Goal: Task Accomplishment & Management: Manage account settings

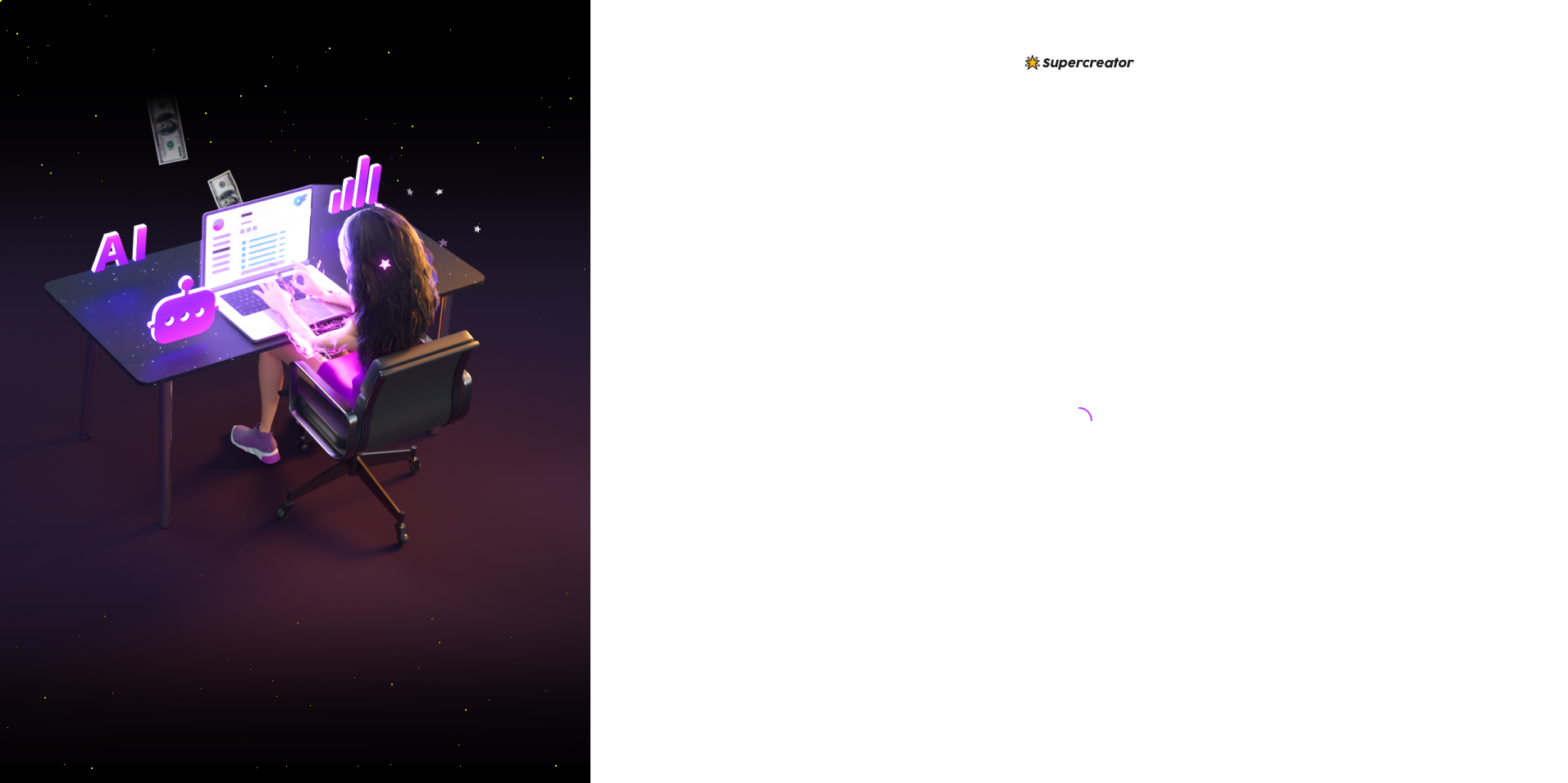
click at [1005, 753] on div at bounding box center [1079, 405] width 365 height 704
click at [1020, 760] on div at bounding box center [1079, 392] width 978 height 783
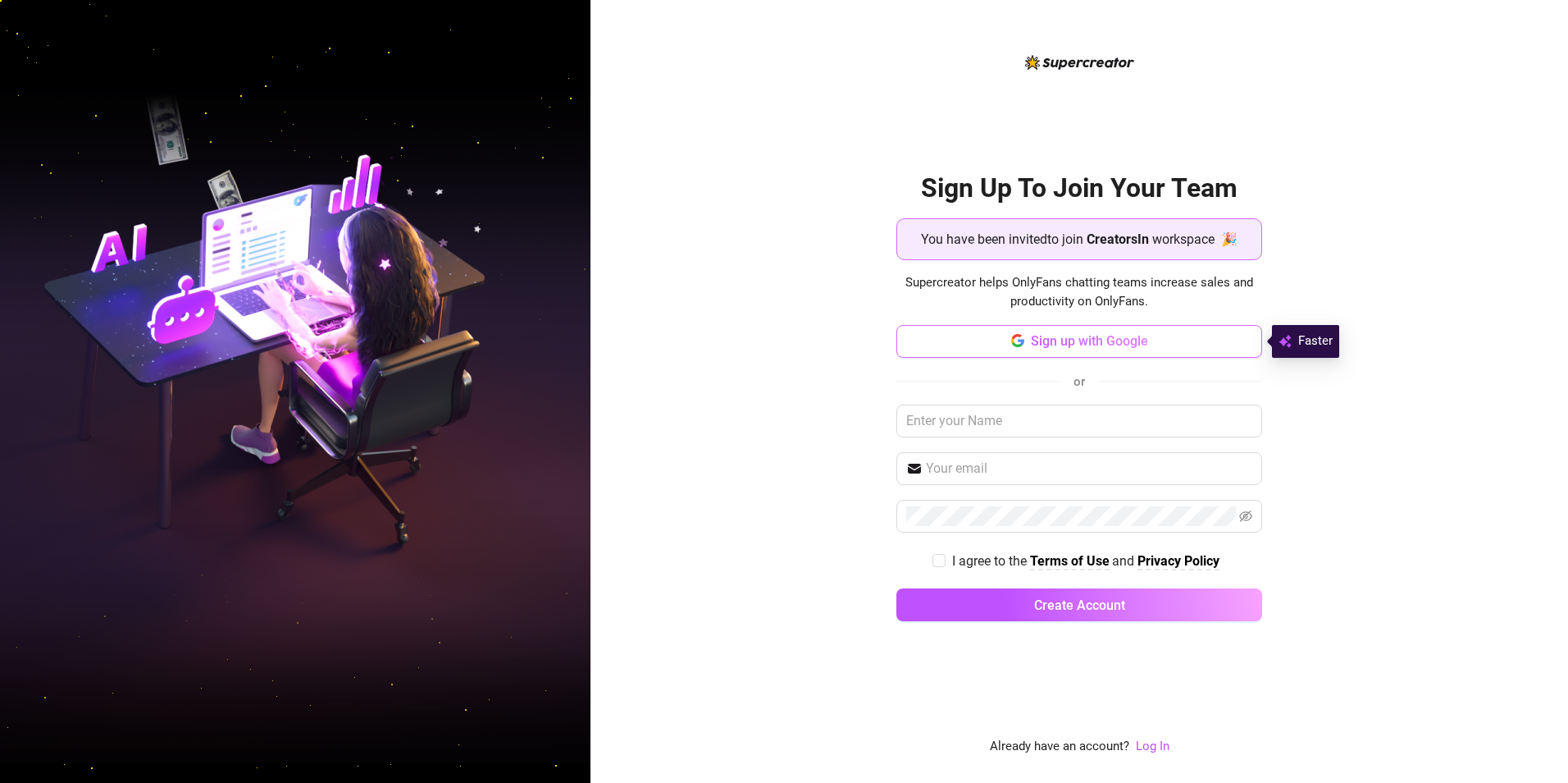
click at [1066, 332] on button "Sign up with Google" at bounding box center [1079, 341] width 365 height 33
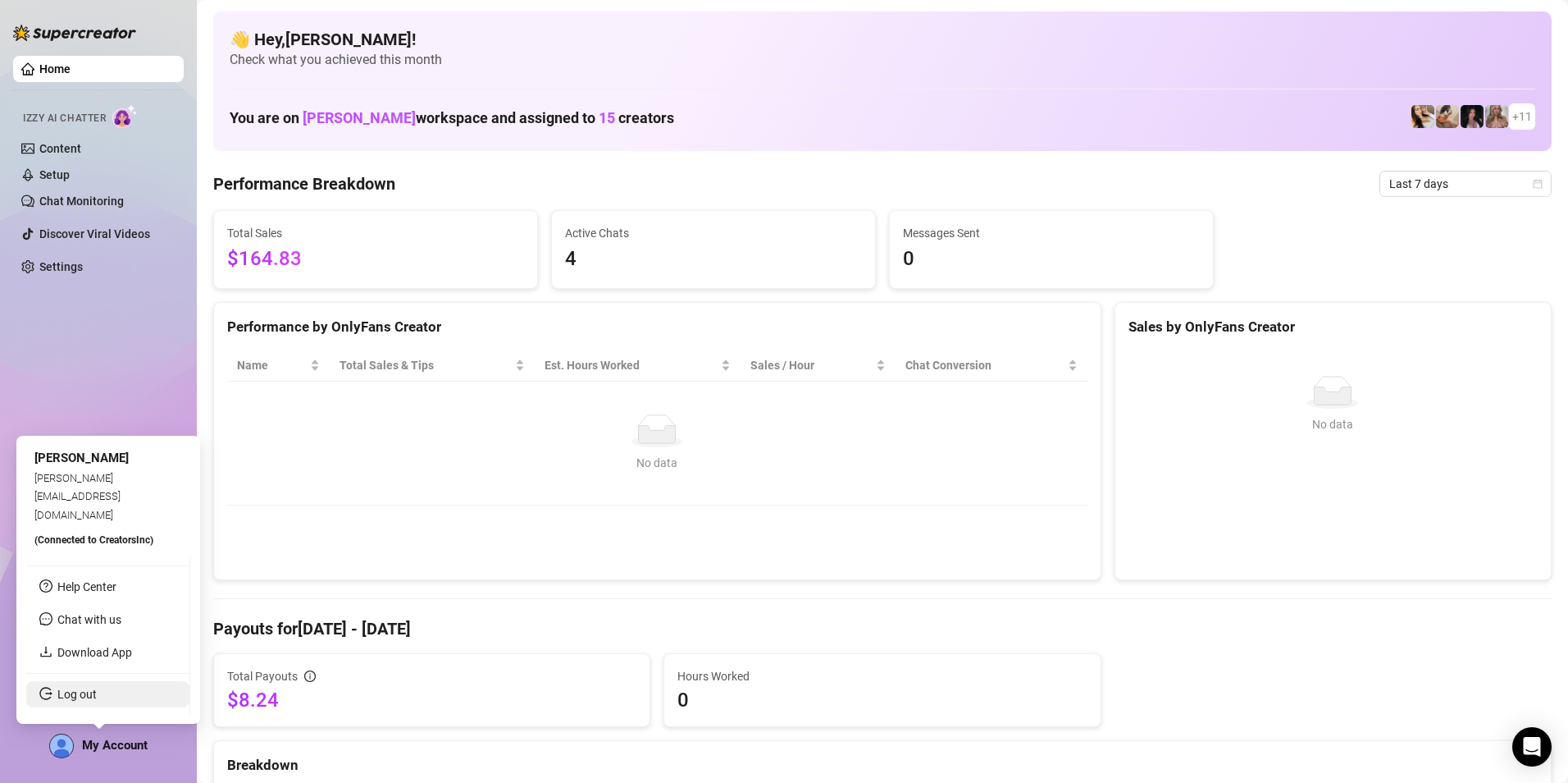
click at [82, 700] on link "Log out" at bounding box center [77, 695] width 39 height 13
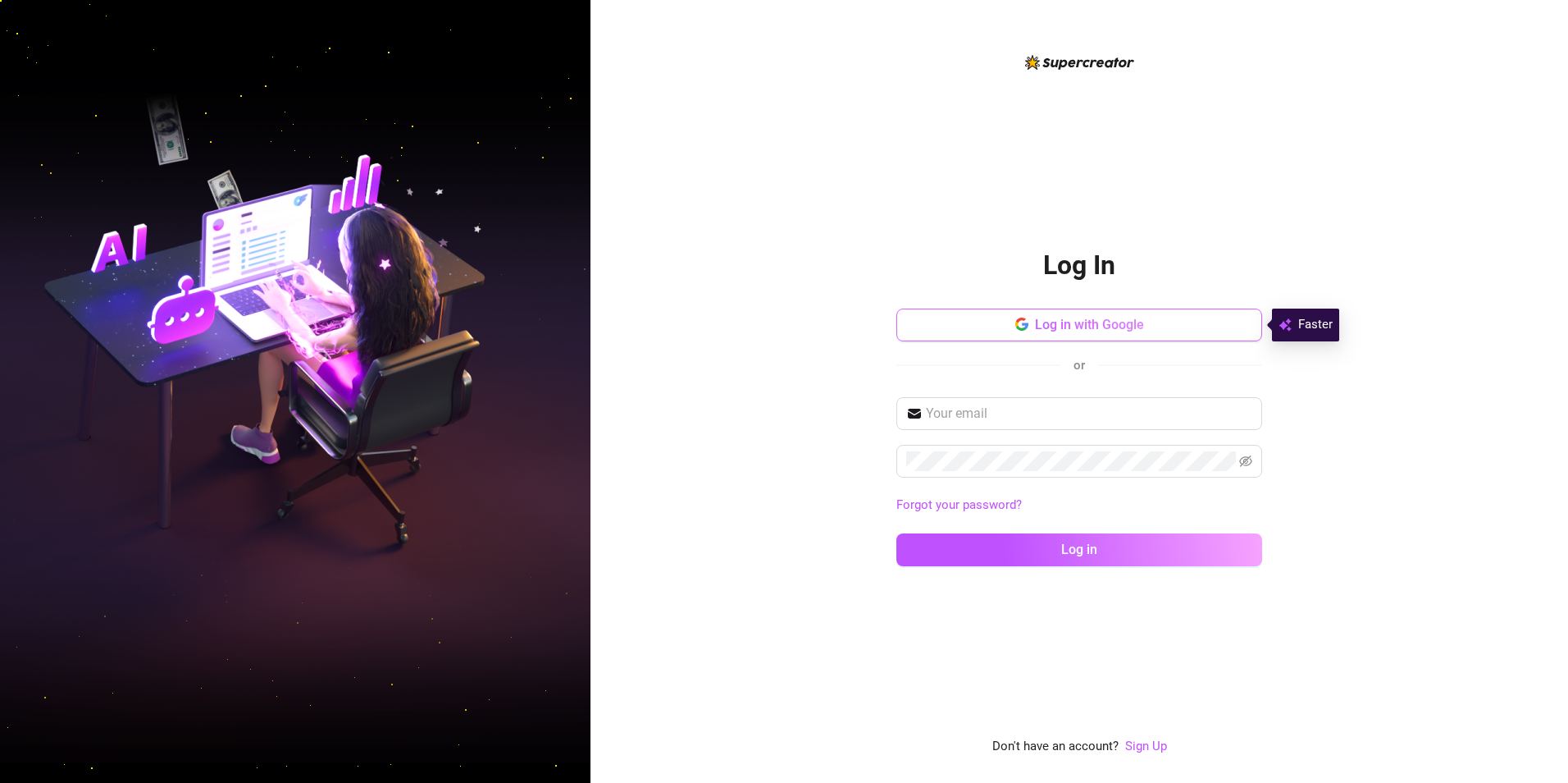
click at [1016, 329] on icon "button" at bounding box center [1022, 324] width 13 height 13
click at [1069, 303] on div "Log In Log in with Google or Forgot your password? Log in" at bounding box center [1079, 404] width 365 height 354
click at [1067, 317] on span "Log in with Google" at bounding box center [1088, 324] width 109 height 15
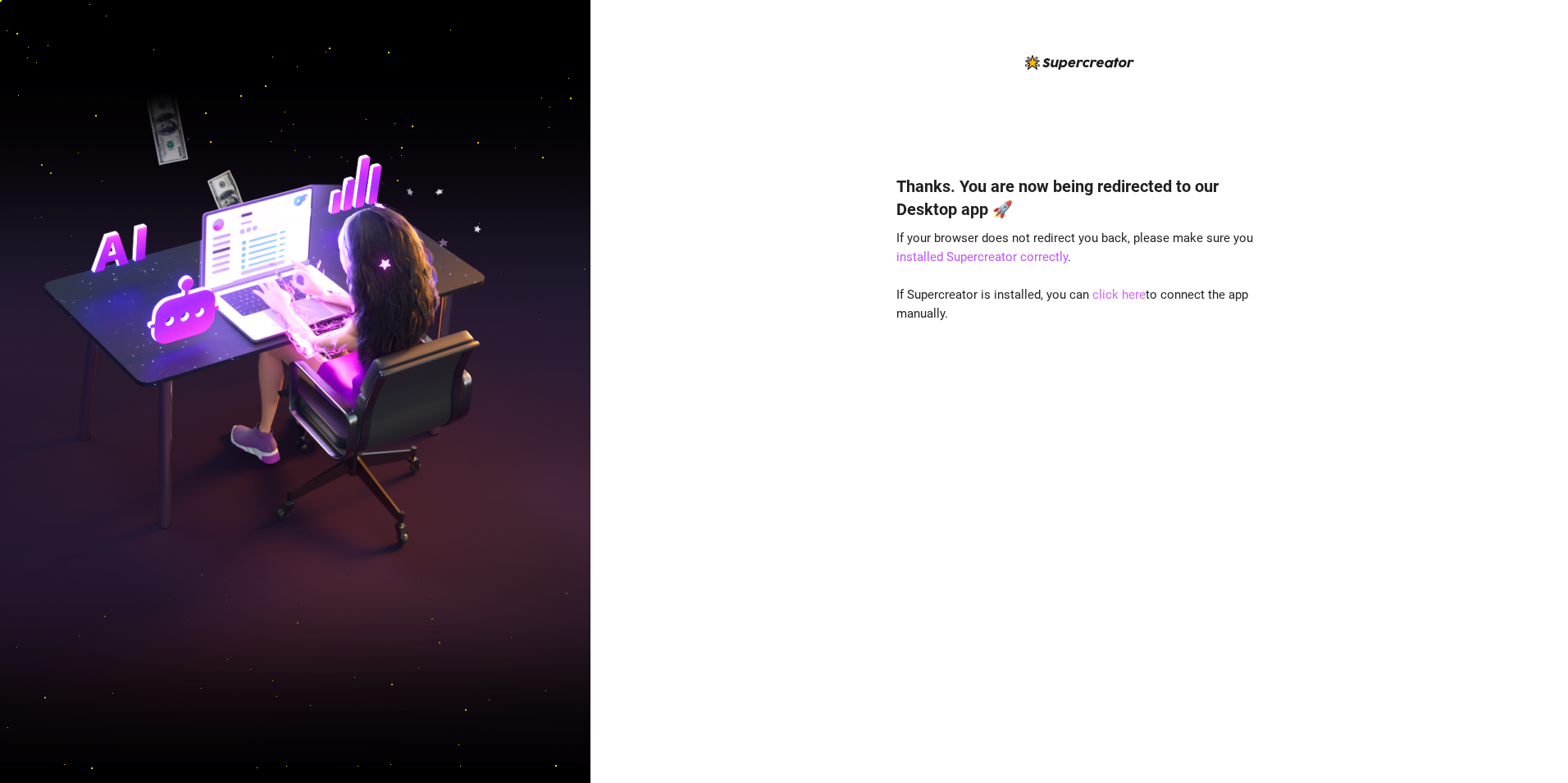
click at [1116, 294] on link "click here" at bounding box center [1118, 293] width 53 height 14
